Goal: Check status: Check status

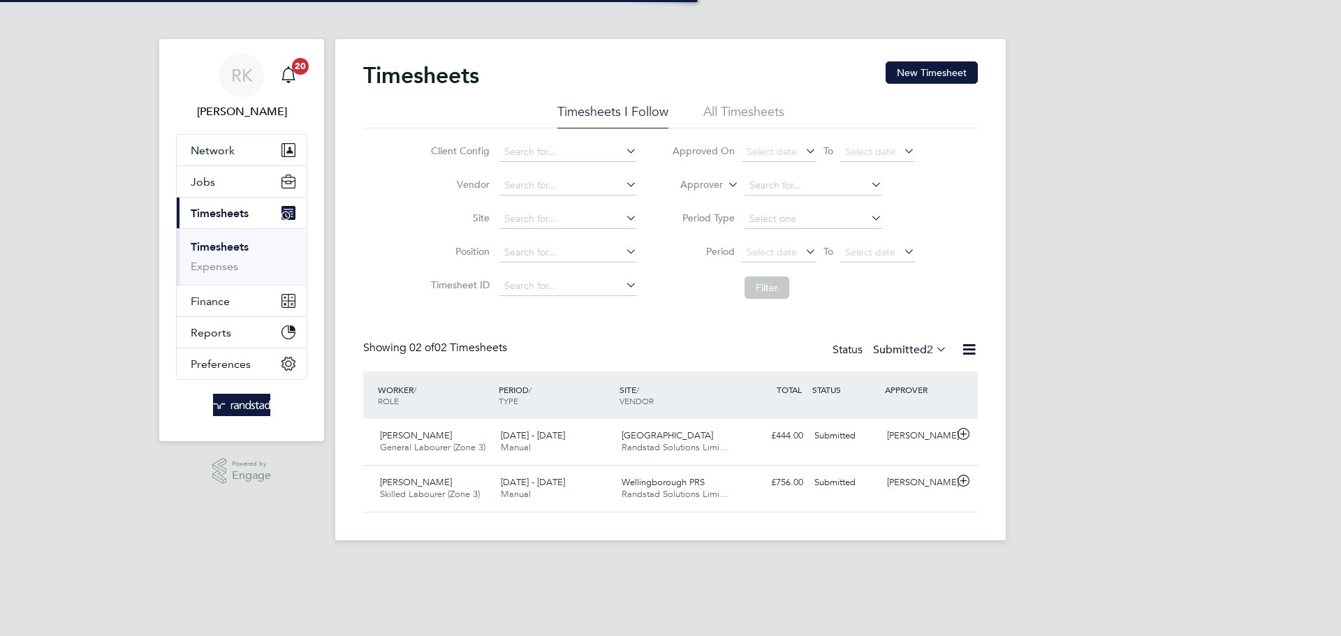
scroll to position [36, 122]
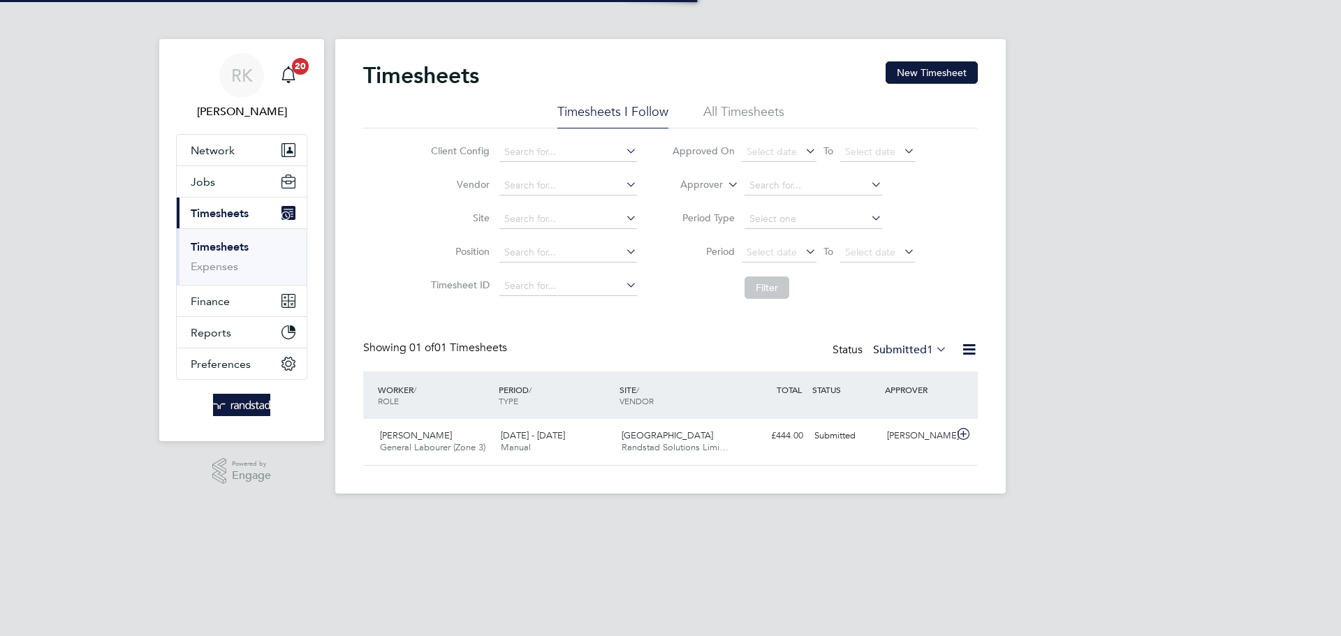
scroll to position [36, 122]
click at [907, 350] on label "Submitted 1" at bounding box center [910, 350] width 74 height 14
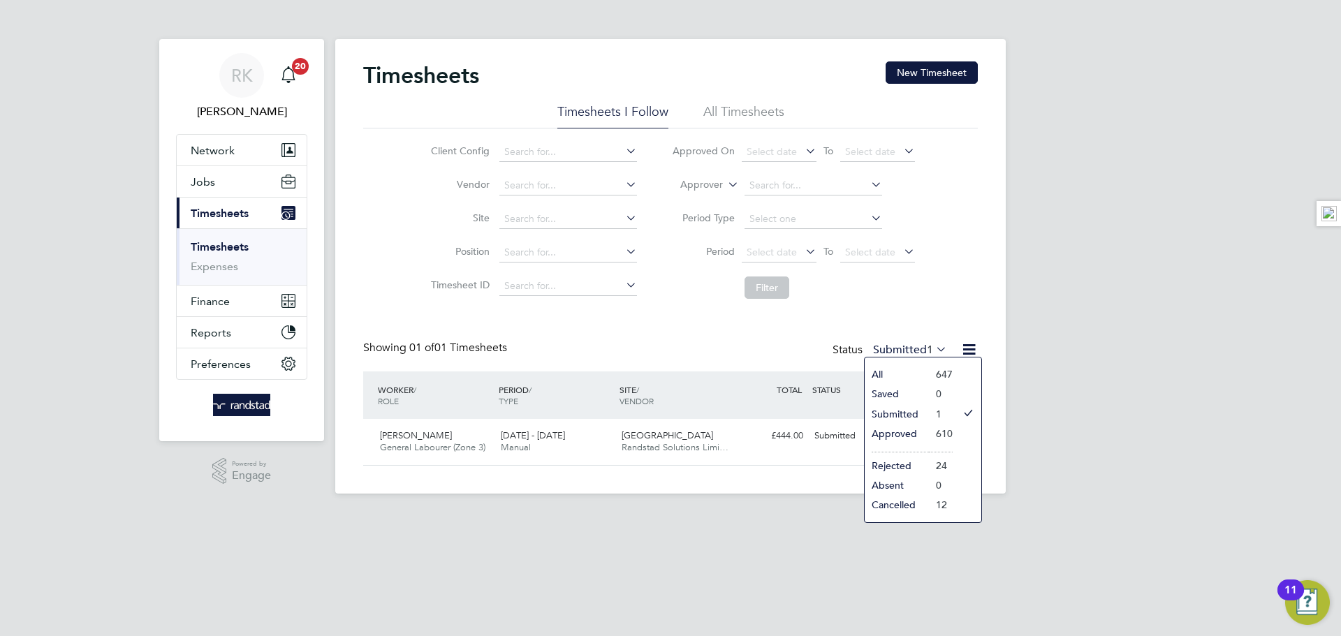
click at [907, 432] on li "Approved" at bounding box center [897, 434] width 64 height 20
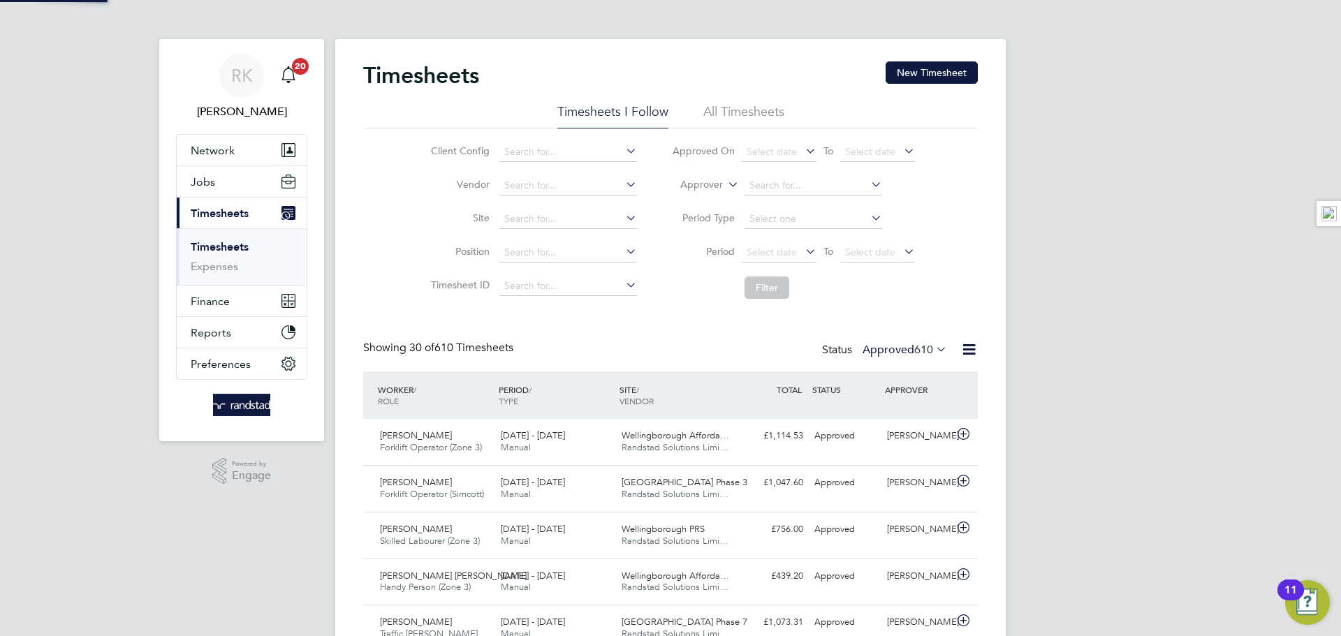
scroll to position [0, 0]
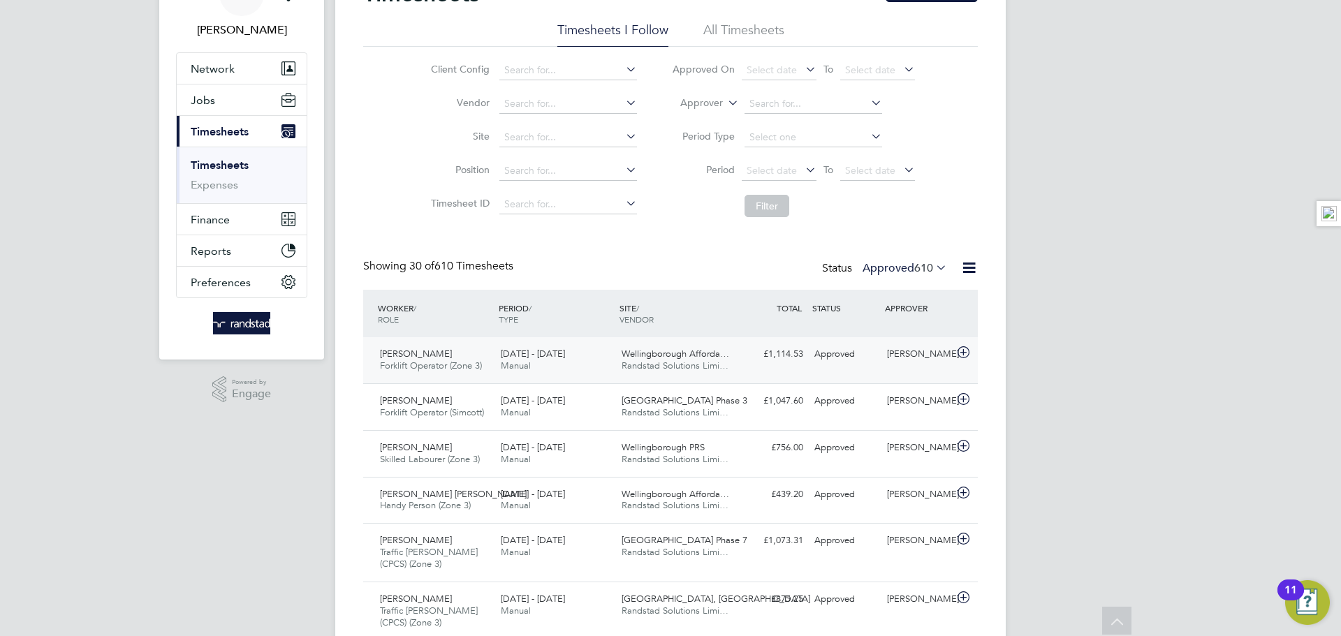
click at [712, 361] on span "Randstad Solutions Limi…" at bounding box center [675, 366] width 107 height 12
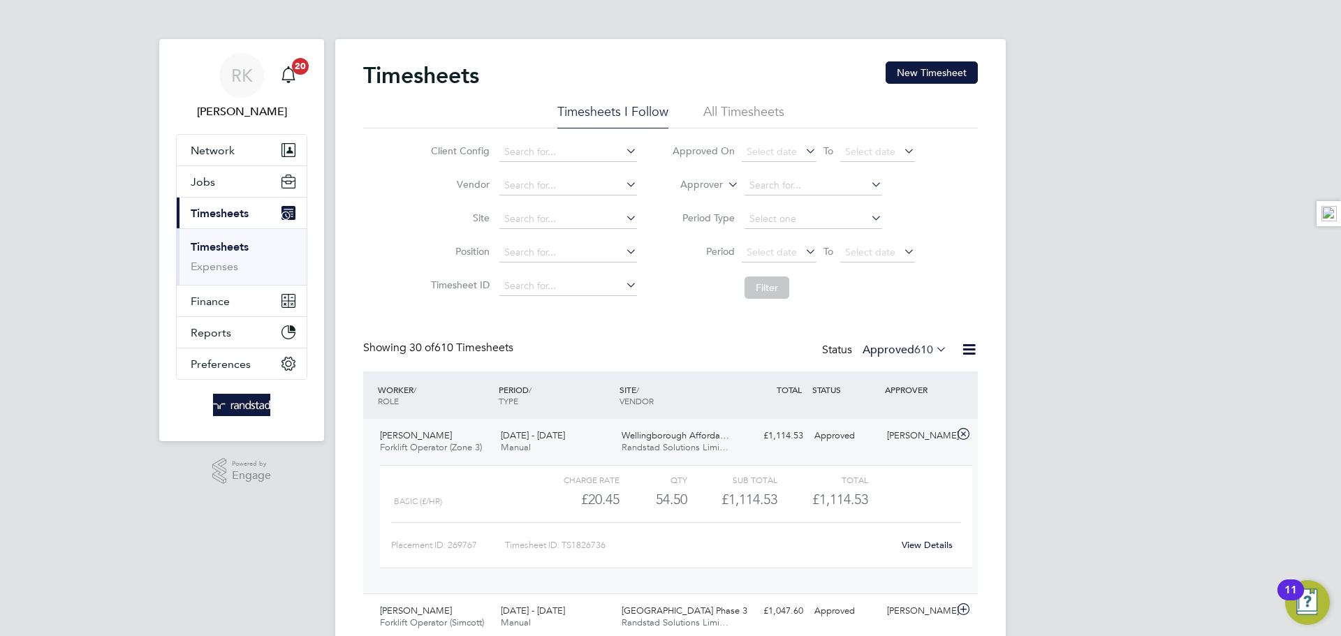
click at [248, 247] on link "Timesheets" at bounding box center [220, 246] width 58 height 13
click at [231, 245] on link "Timesheets" at bounding box center [220, 246] width 58 height 13
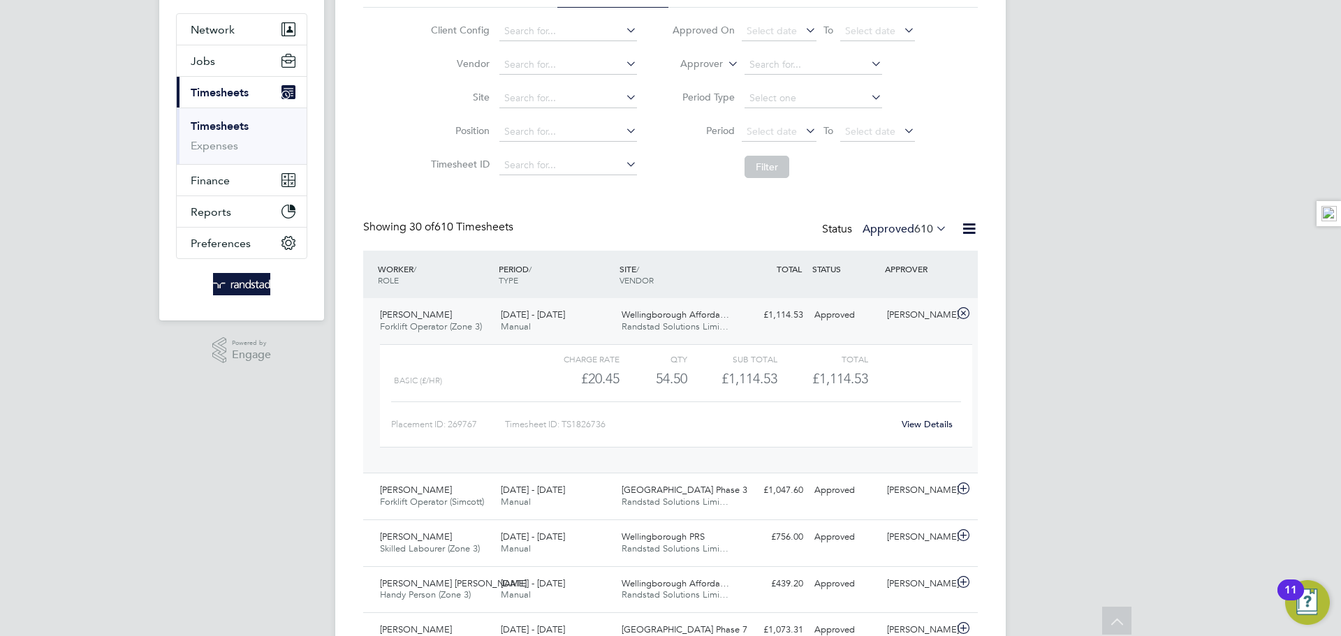
click at [958, 310] on icon at bounding box center [963, 313] width 17 height 11
